Goal: Find specific page/section: Find specific page/section

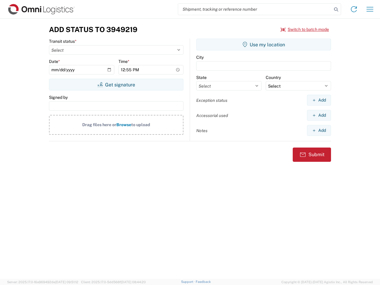
click at [255, 9] on input "search" at bounding box center [255, 9] width 154 height 11
click at [336, 9] on icon at bounding box center [336, 9] width 8 height 8
click at [354, 9] on icon at bounding box center [353, 8] width 9 height 9
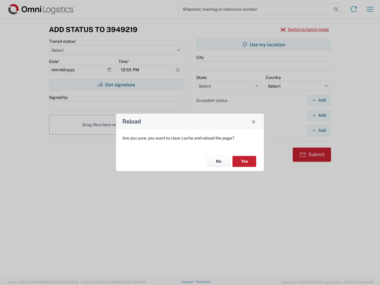
click at [370, 9] on div "Reload Are you sure, you want to clear cache and reload the page? No Yes" at bounding box center [190, 142] width 380 height 285
click at [305, 29] on div "Reload Are you sure, you want to clear cache and reload the page? No Yes" at bounding box center [190, 142] width 380 height 285
click at [116, 85] on div "Reload Are you sure, you want to clear cache and reload the page? No Yes" at bounding box center [190, 142] width 380 height 285
click at [263, 45] on div "Reload Are you sure, you want to clear cache and reload the page? No Yes" at bounding box center [190, 142] width 380 height 285
click at [319, 100] on div "Reload Are you sure, you want to clear cache and reload the page? No Yes" at bounding box center [190, 142] width 380 height 285
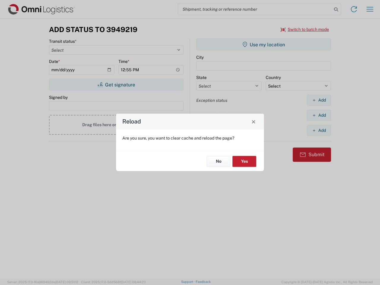
click at [319, 115] on div "Reload Are you sure, you want to clear cache and reload the page? No Yes" at bounding box center [190, 142] width 380 height 285
click at [319, 130] on div "Reload Are you sure, you want to clear cache and reload the page? No Yes" at bounding box center [190, 142] width 380 height 285
